Goal: Information Seeking & Learning: Learn about a topic

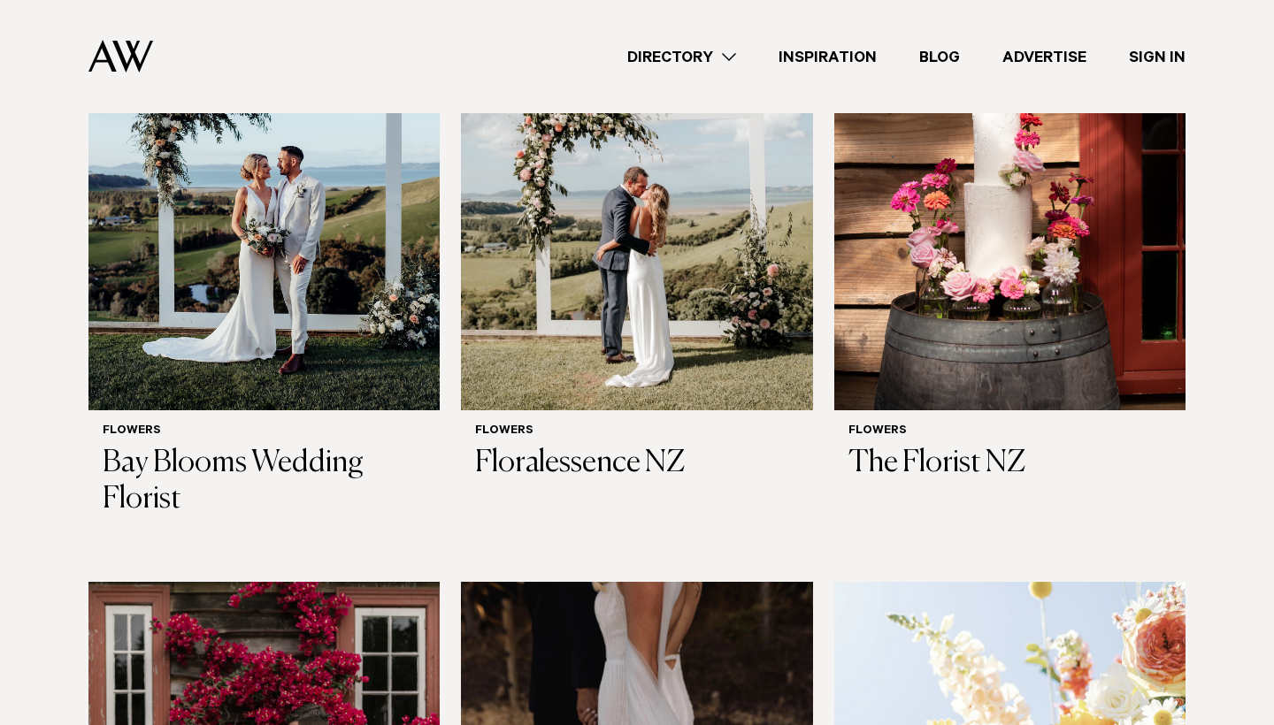
scroll to position [712, 0]
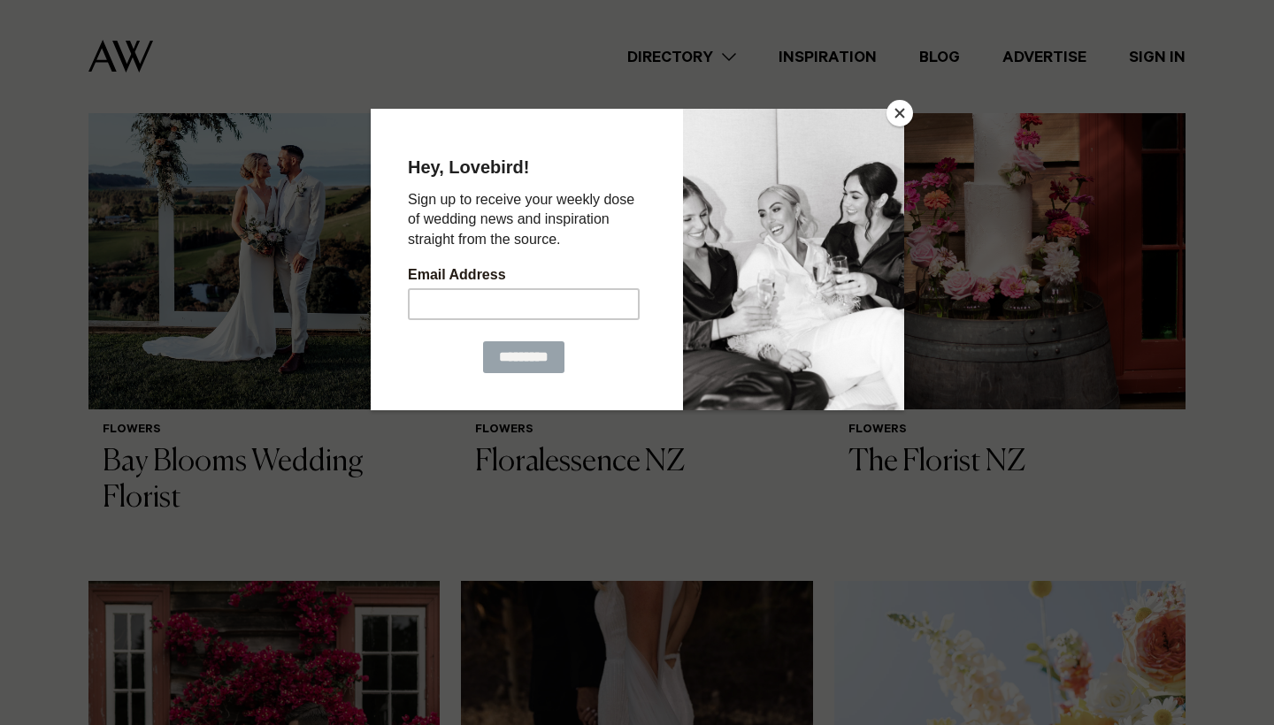
click at [898, 115] on button "Close" at bounding box center [899, 113] width 27 height 27
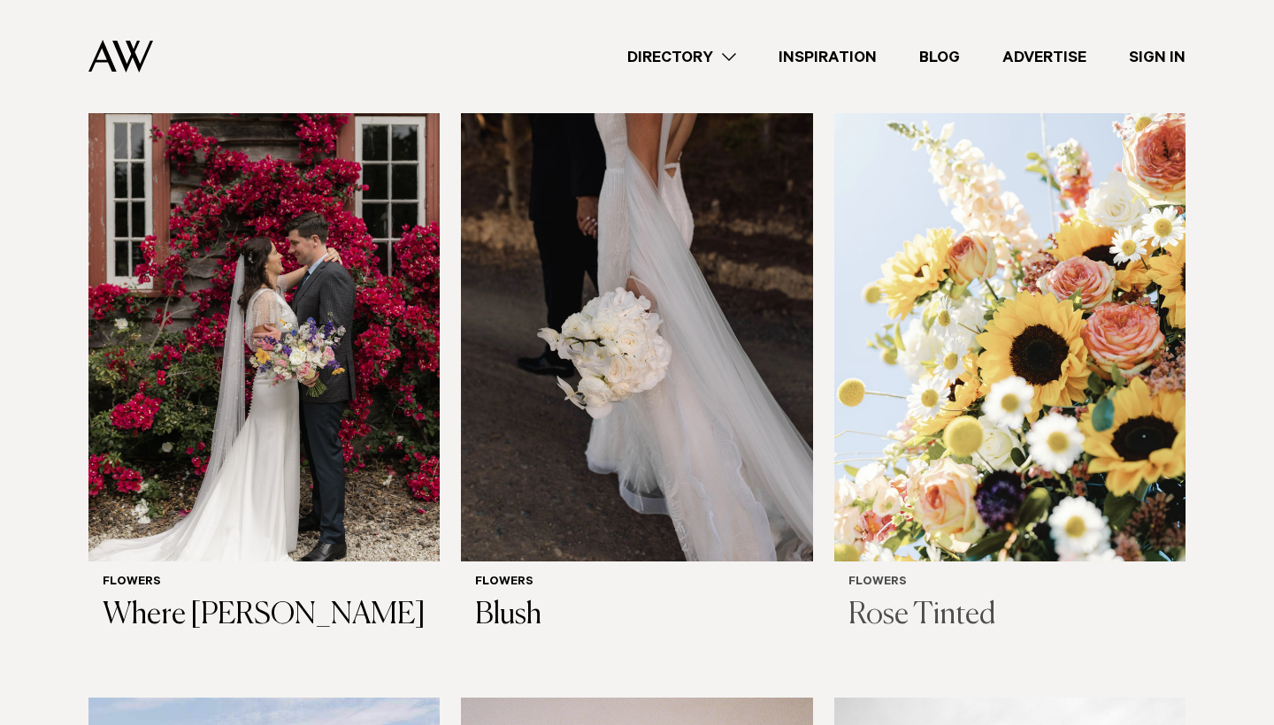
scroll to position [1208, 0]
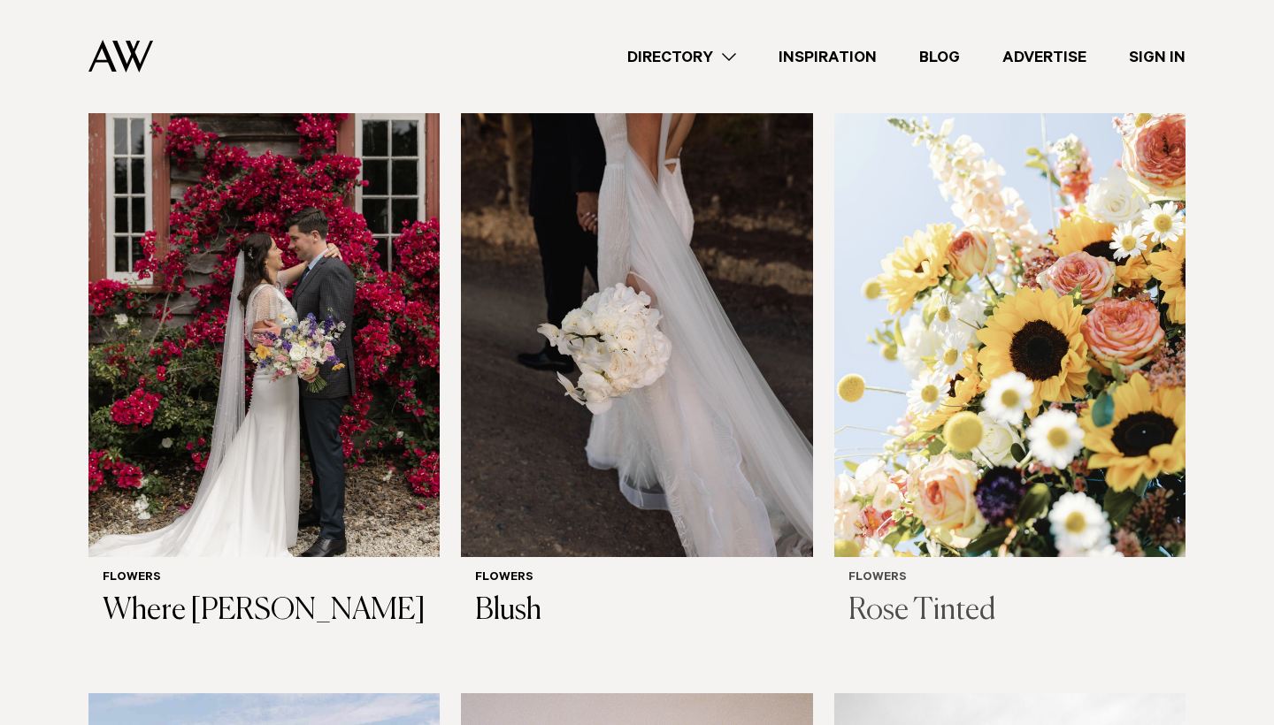
click at [986, 480] on img at bounding box center [1009, 322] width 351 height 472
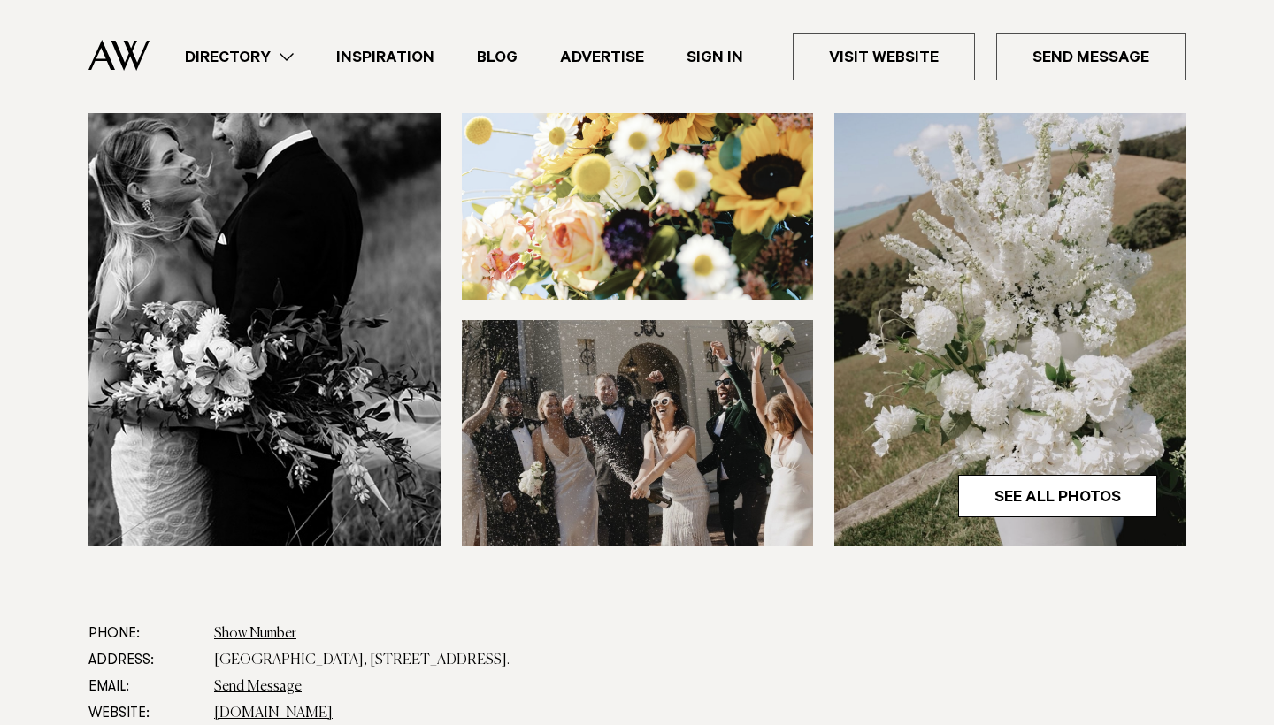
scroll to position [492, 0]
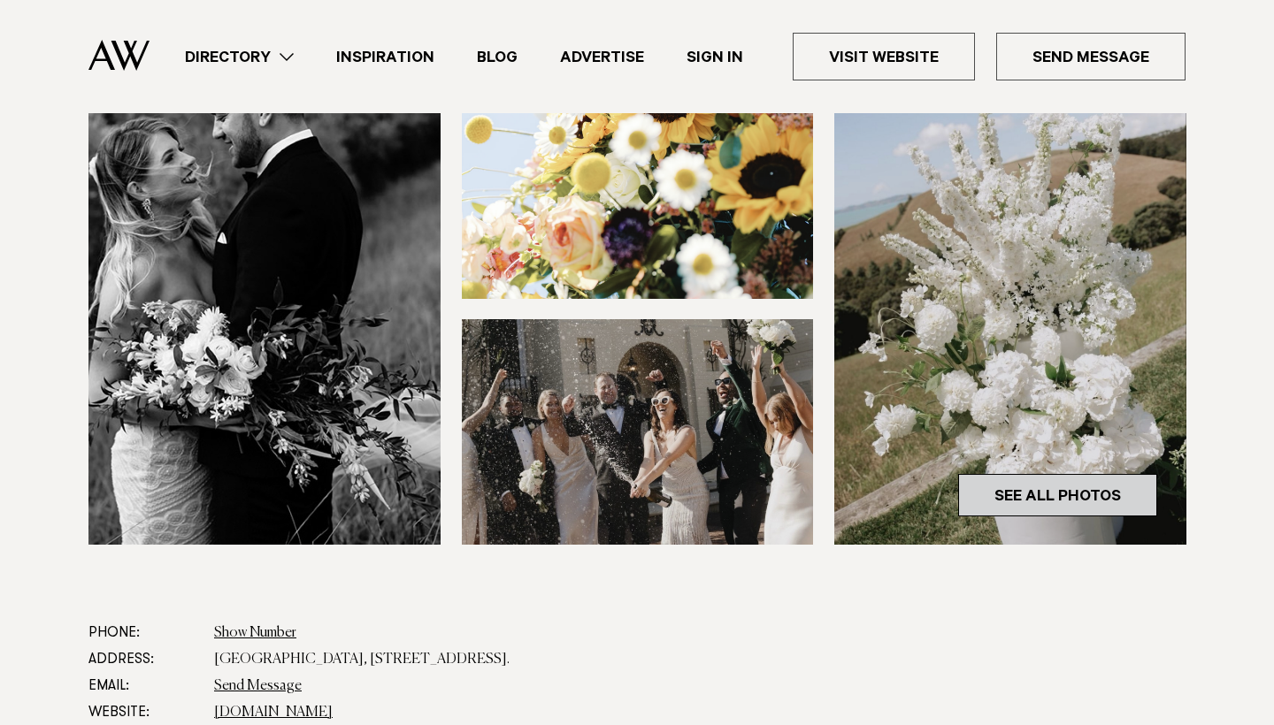
click at [1010, 499] on link "See All Photos" at bounding box center [1057, 495] width 199 height 42
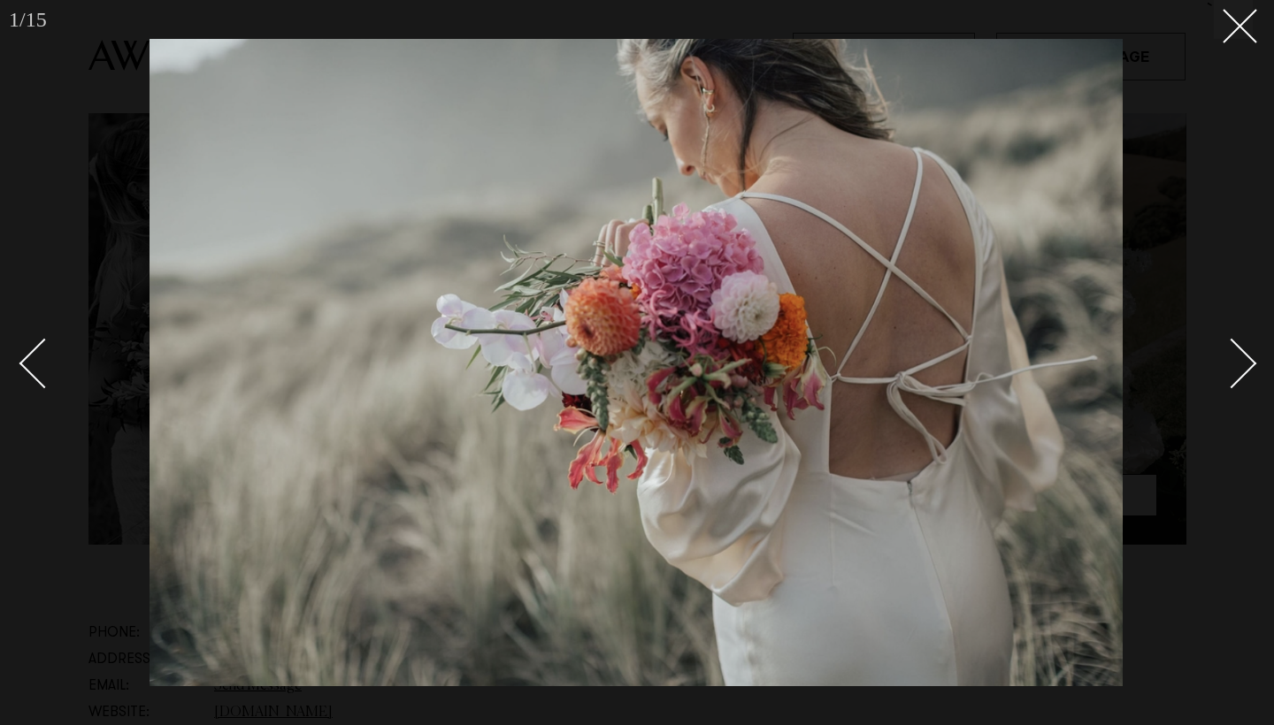
click at [1250, 364] on div "Next slide" at bounding box center [1232, 364] width 50 height 50
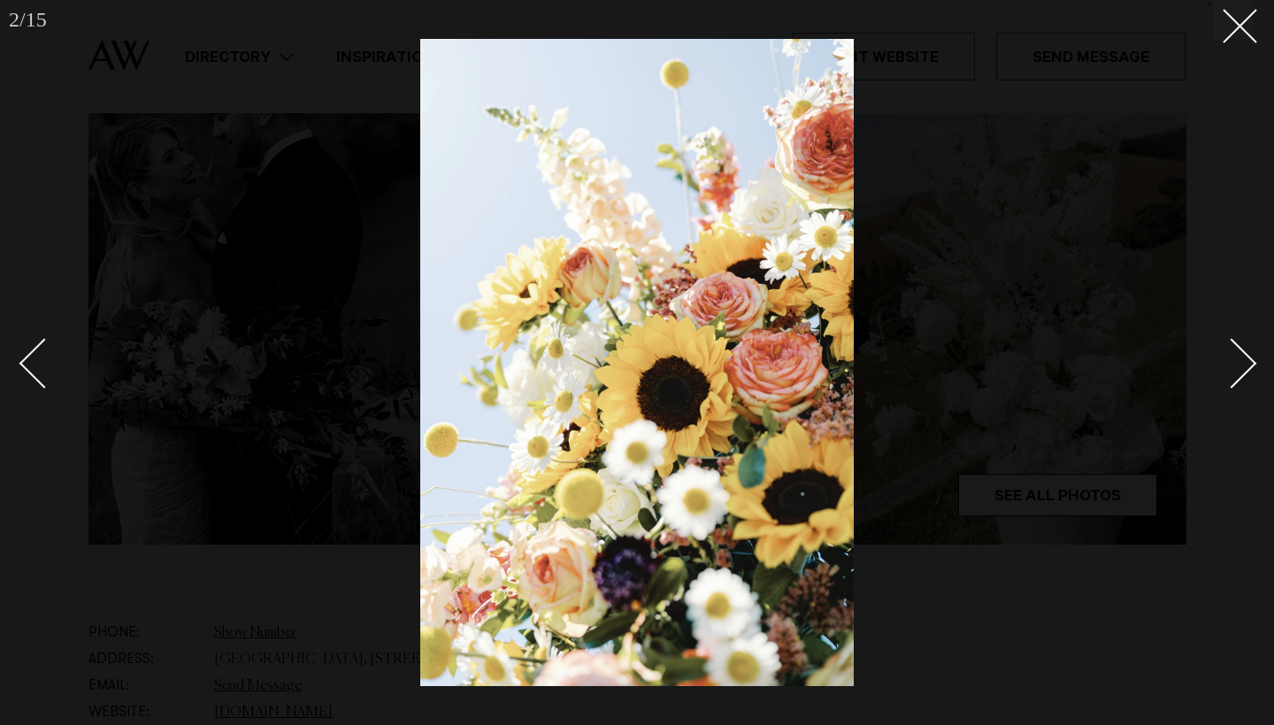
click at [1250, 364] on div "Next slide" at bounding box center [1232, 364] width 50 height 50
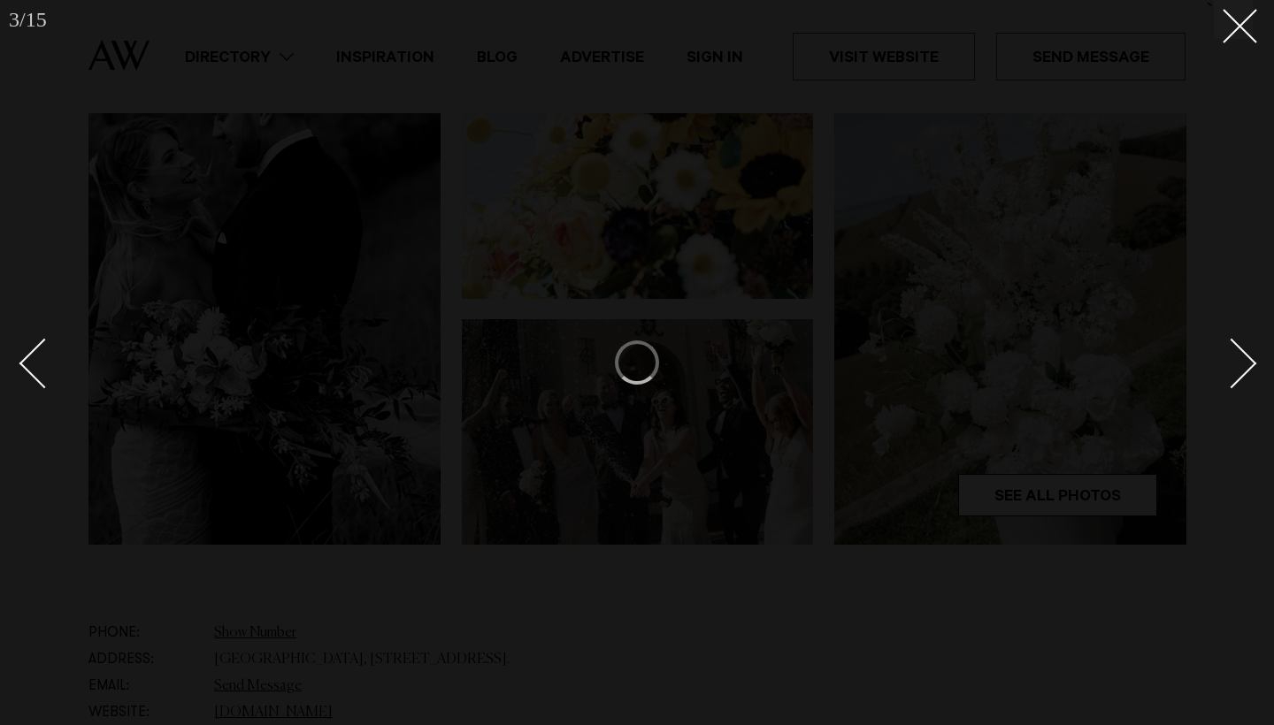
click at [1248, 360] on div "Next slide" at bounding box center [1232, 364] width 50 height 50
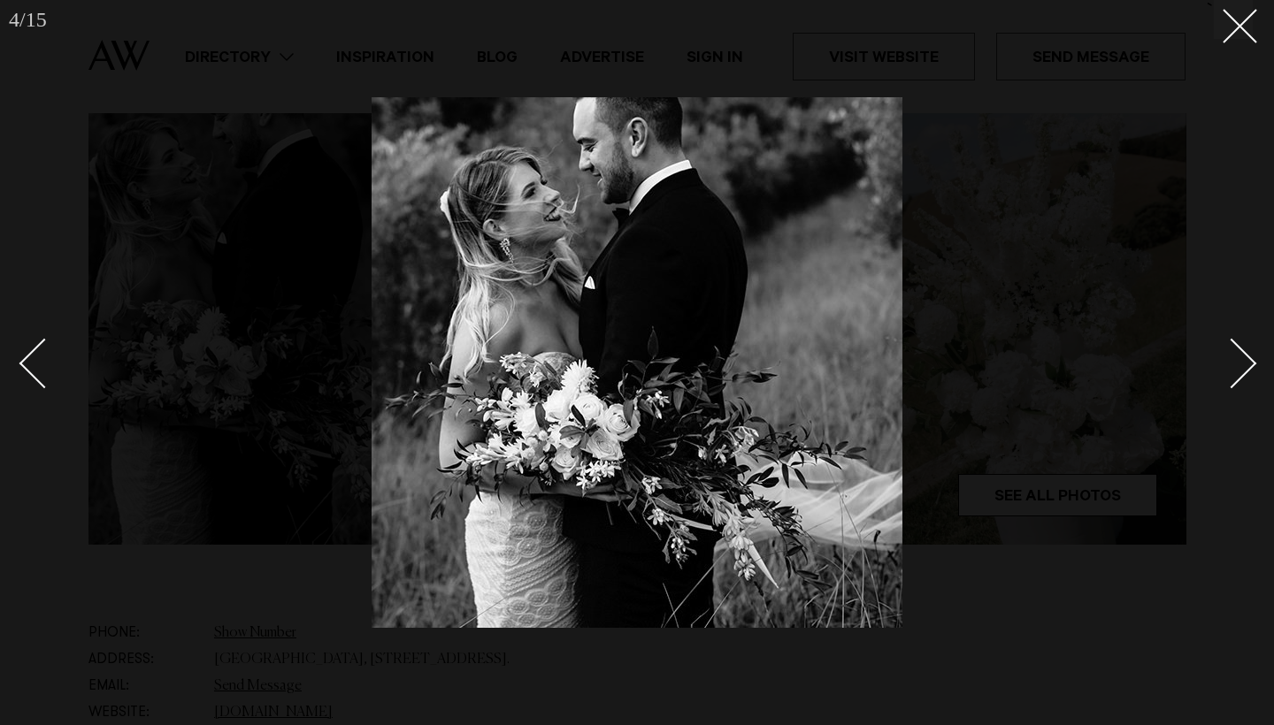
click at [1248, 360] on div "Next slide" at bounding box center [1232, 364] width 50 height 50
